Goal: Find specific page/section: Find specific page/section

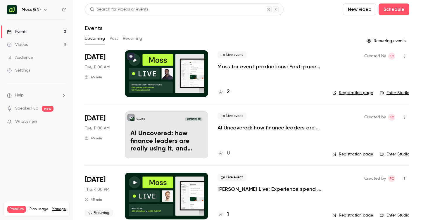
click at [113, 38] on button "Past" at bounding box center [114, 38] width 8 height 9
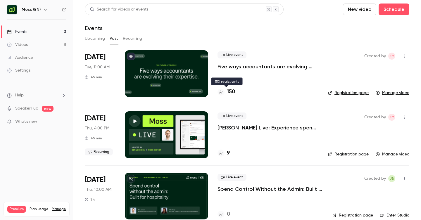
click at [234, 91] on h4 "150" at bounding box center [231, 92] width 8 height 8
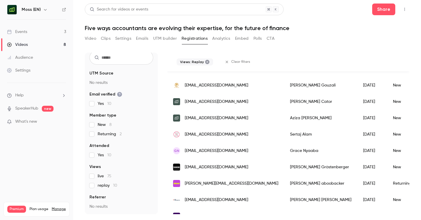
scroll to position [77, 0]
